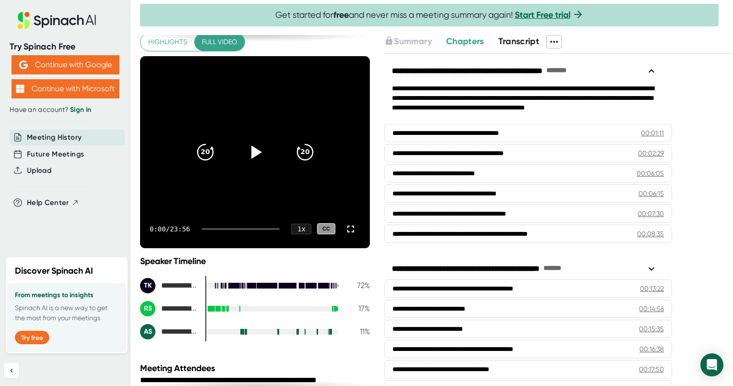
scroll to position [45, 0]
click at [169, 42] on span "Highlights" at bounding box center [167, 42] width 39 height 12
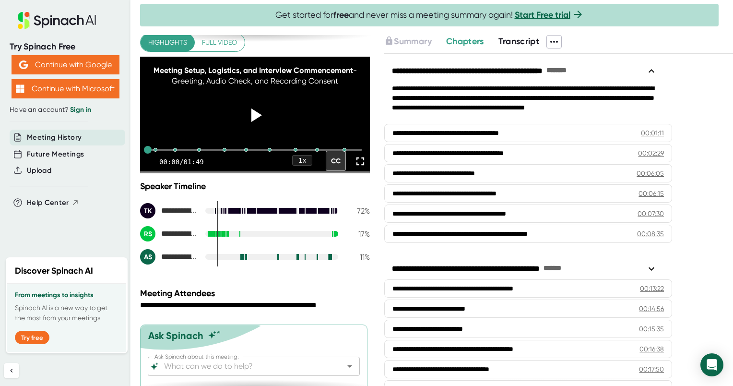
click at [211, 42] on span "Full video" at bounding box center [219, 42] width 35 height 12
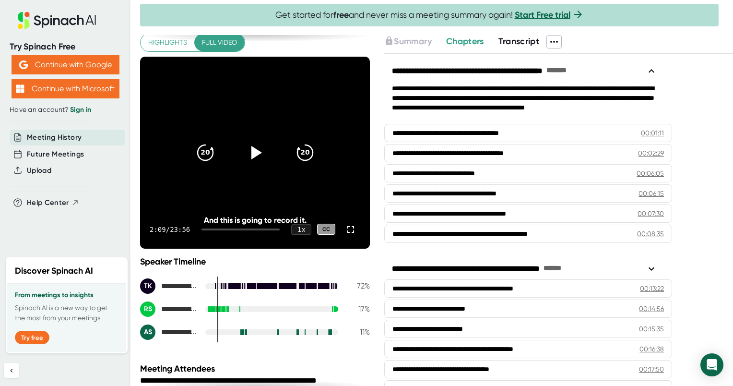
click at [476, 40] on span "Chapters" at bounding box center [465, 41] width 38 height 11
click at [528, 44] on span "Transcript" at bounding box center [518, 41] width 41 height 11
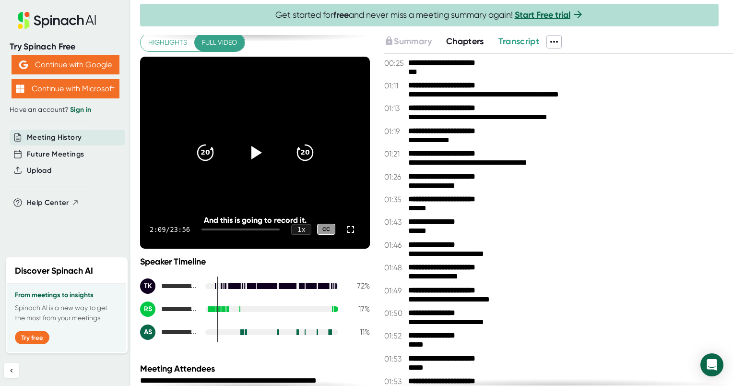
click at [471, 41] on span "Chapters" at bounding box center [465, 41] width 38 height 11
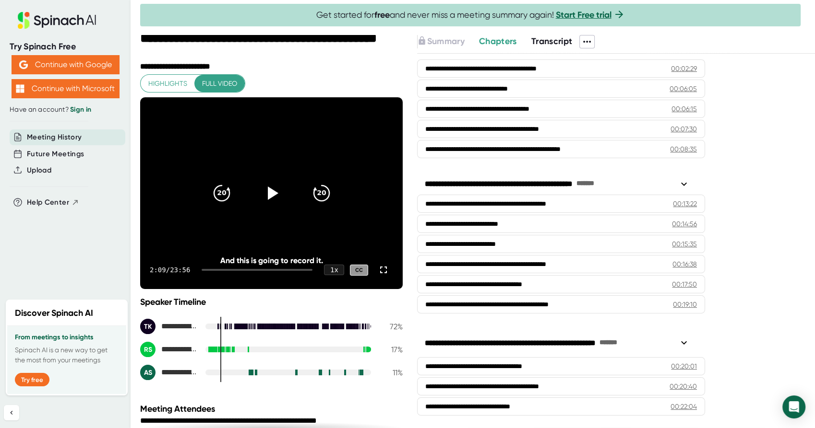
scroll to position [3, 0]
